Goal: Information Seeking & Learning: Learn about a topic

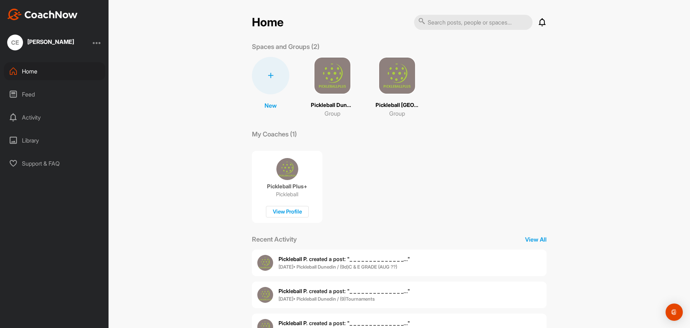
click at [336, 73] on img at bounding box center [332, 75] width 37 height 37
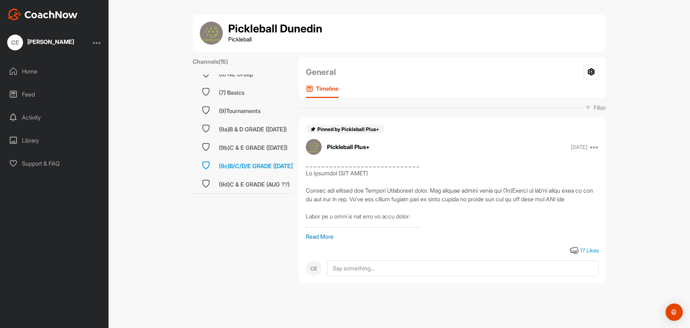
scroll to position [180, 0]
click at [263, 127] on div "(9a)B & D GRADE ([DATE])" at bounding box center [253, 129] width 68 height 9
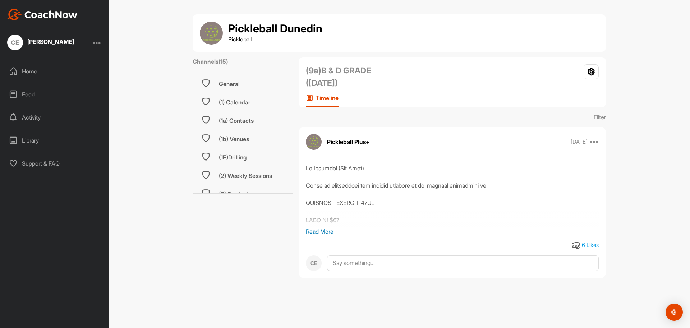
click at [327, 227] on p "Read More" at bounding box center [452, 231] width 293 height 9
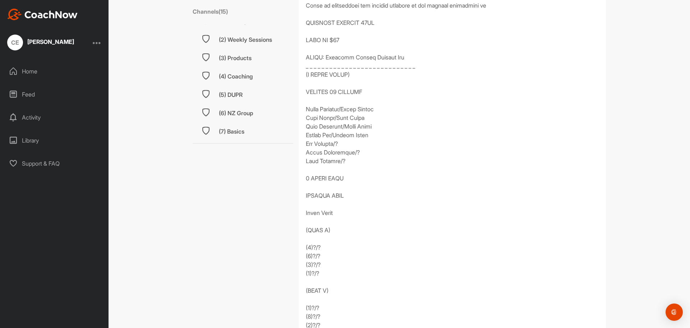
scroll to position [180, 0]
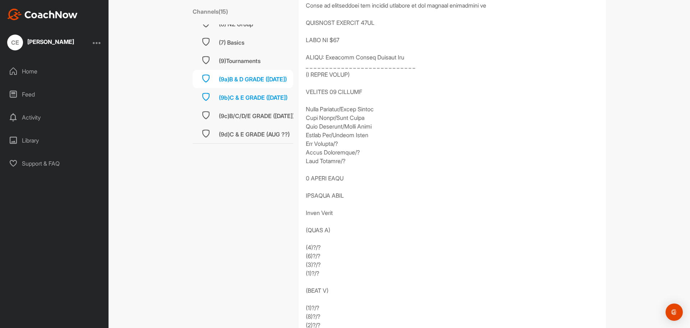
click at [255, 93] on div "(9b)C & E GRADE ([DATE])" at bounding box center [253, 97] width 69 height 9
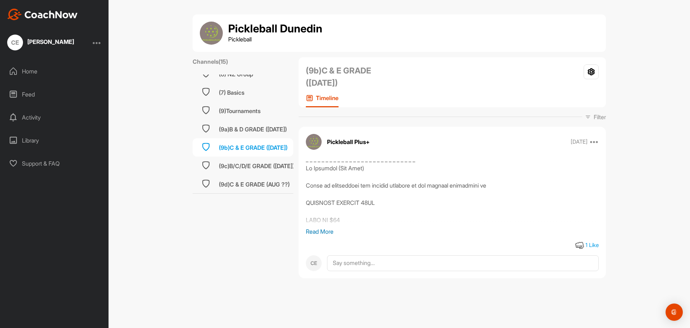
click at [320, 233] on p "Read More" at bounding box center [452, 231] width 293 height 9
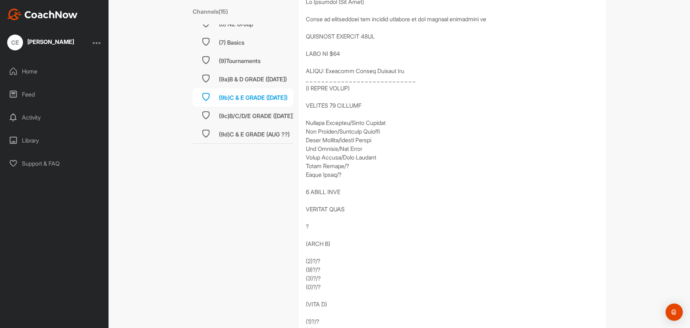
scroll to position [169, 0]
click at [251, 75] on div "(9a)B & D GRADE ([DATE])" at bounding box center [253, 79] width 68 height 9
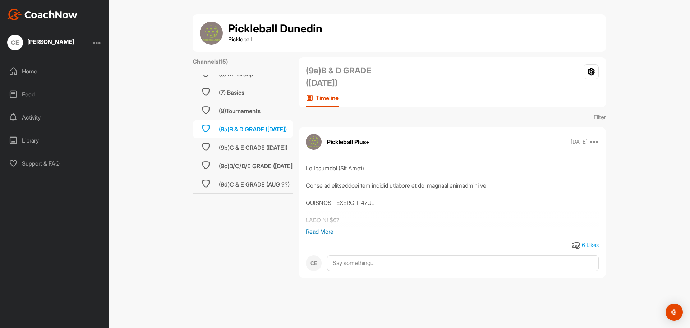
click at [330, 231] on p "Read More" at bounding box center [452, 231] width 293 height 9
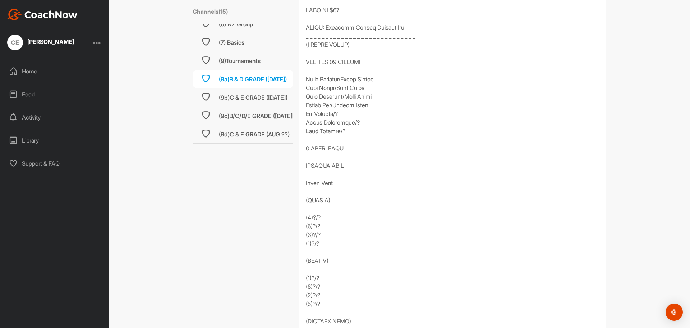
scroll to position [252, 0]
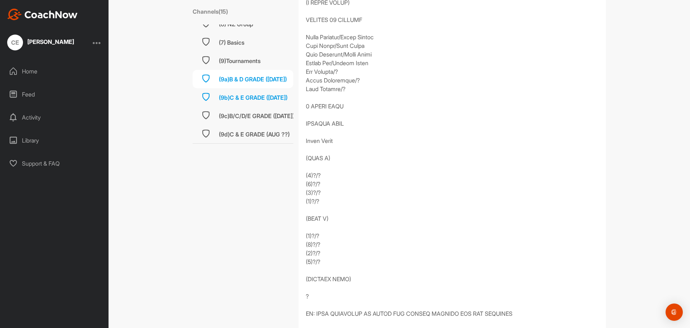
click at [243, 95] on div "(9b)C & E GRADE ([DATE])" at bounding box center [253, 97] width 69 height 9
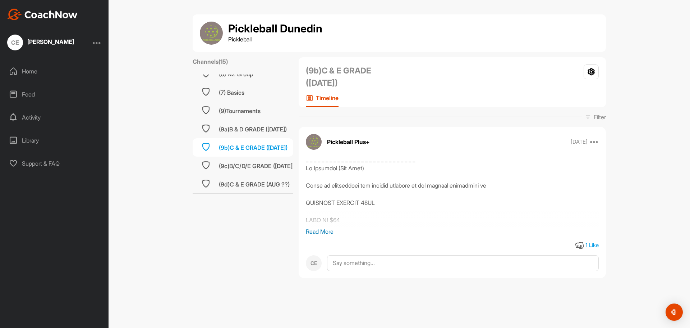
click at [317, 235] on p "Read More" at bounding box center [452, 231] width 293 height 9
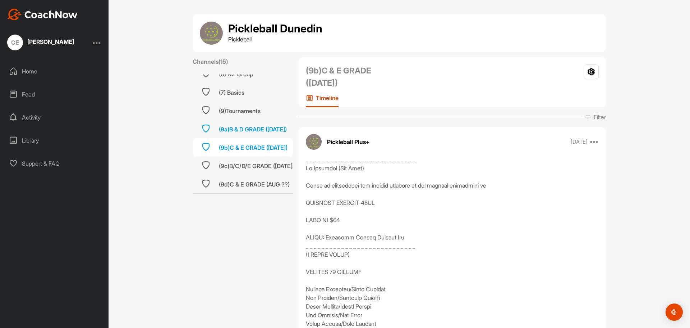
click at [244, 126] on div "(9a)B & D GRADE ([DATE])" at bounding box center [253, 129] width 68 height 9
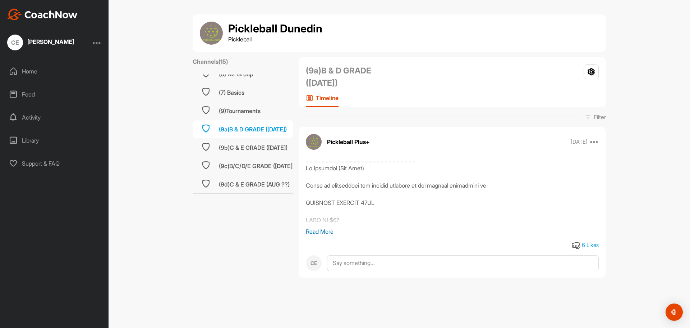
click at [324, 230] on p "Read More" at bounding box center [452, 231] width 293 height 9
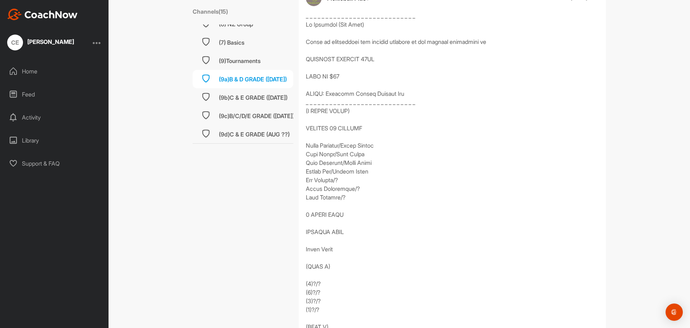
scroll to position [144, 0]
